Goal: Find contact information: Find contact information

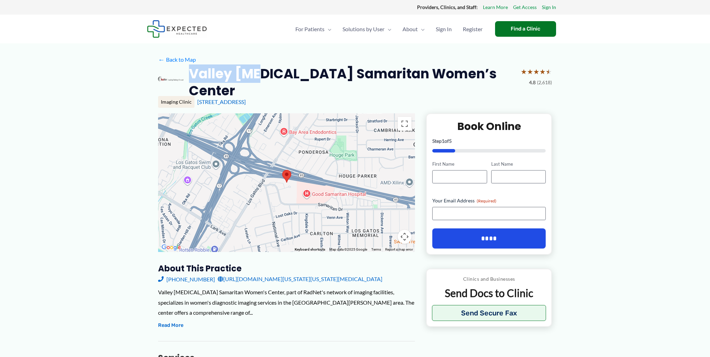
drag, startPoint x: 195, startPoint y: 73, endPoint x: 268, endPoint y: 77, distance: 73.6
click at [265, 78] on h2 "Valley [MEDICAL_DATA] Samaritan Women’s Center" at bounding box center [352, 82] width 326 height 34
click at [310, 98] on div "[STREET_ADDRESS]" at bounding box center [374, 102] width 355 height 8
drag, startPoint x: 309, startPoint y: 96, endPoint x: 199, endPoint y: 96, distance: 109.9
click at [199, 98] on div "[STREET_ADDRESS]" at bounding box center [374, 102] width 355 height 8
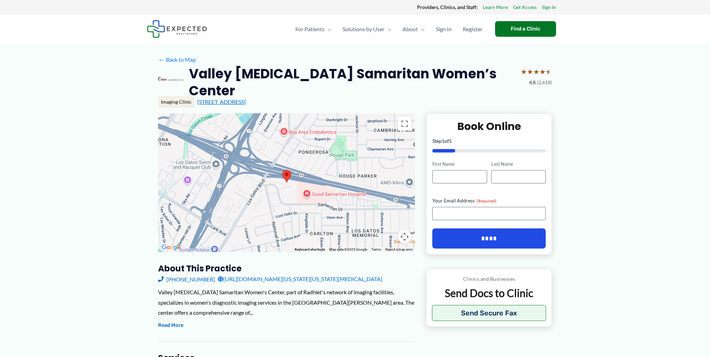
copy div "[STREET_ADDRESS]"
click at [314, 274] on link "[URL][DOMAIN_NAME][US_STATE][US_STATE][MEDICAL_DATA]" at bounding box center [300, 279] width 165 height 10
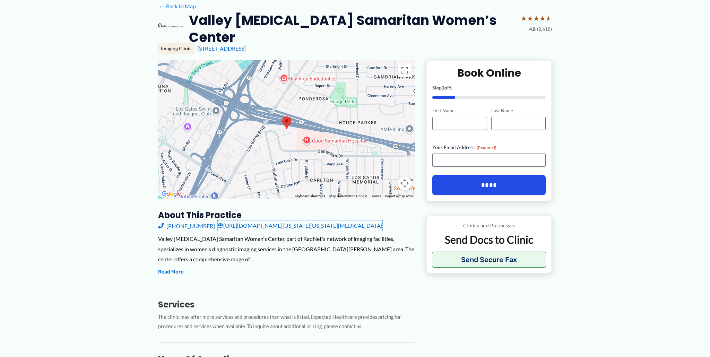
scroll to position [74, 0]
